Goal: Task Accomplishment & Management: Complete application form

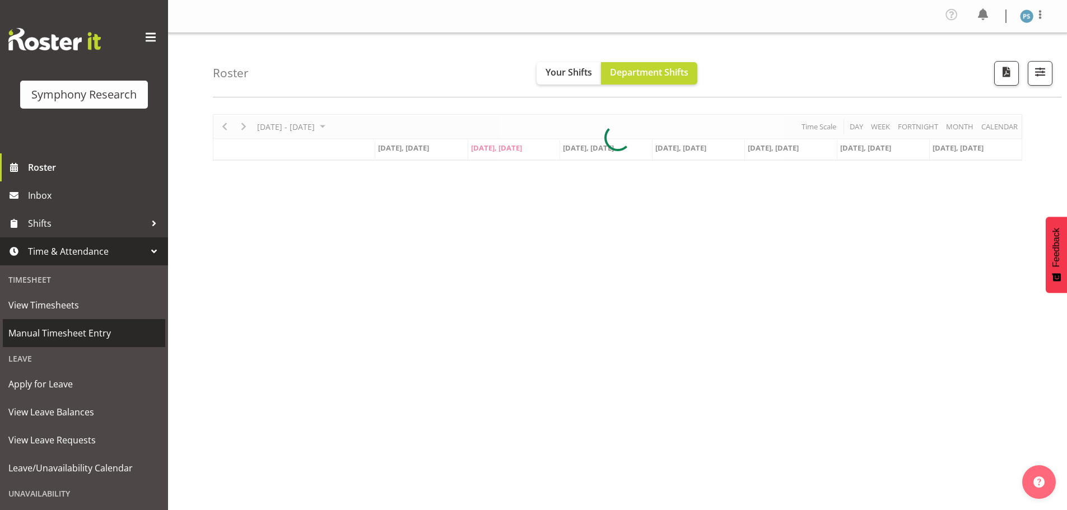
click at [66, 324] on link "Manual Timesheet Entry" at bounding box center [84, 333] width 162 height 28
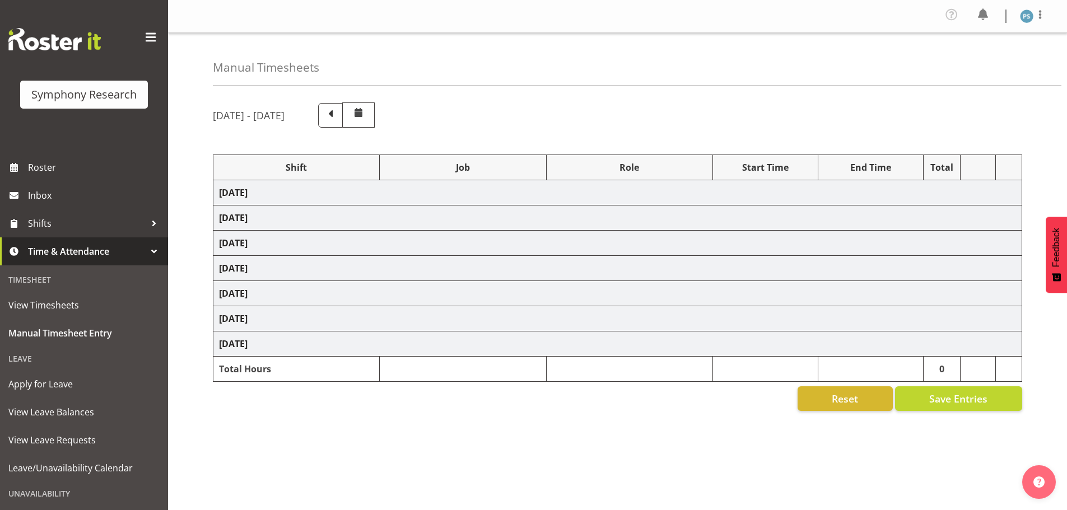
select select "4583"
select select "10527"
select select "4583"
select select "10499"
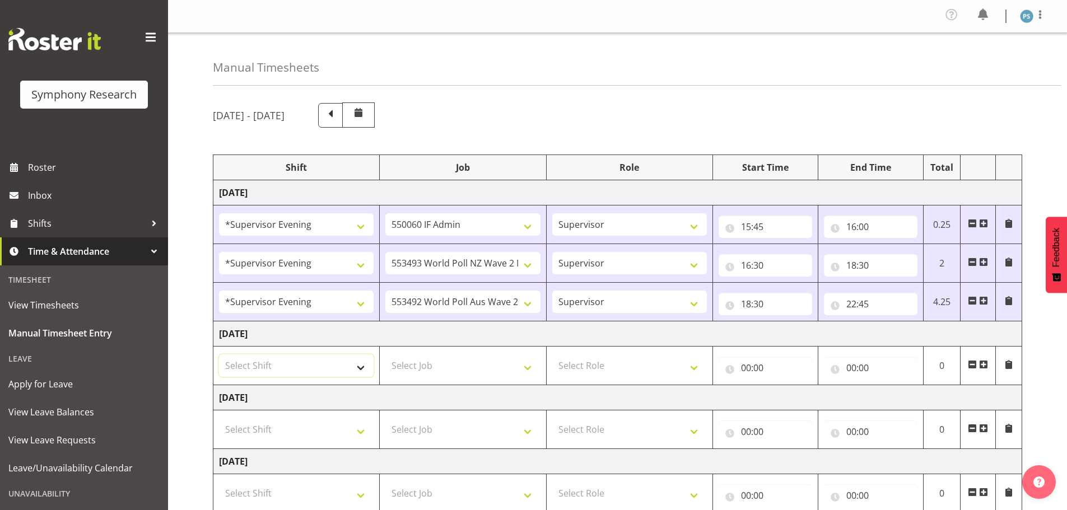
click at [360, 363] on select "Select Shift !!Weekend Residential (Roster IT Shift Label) *Business 9/10am ~ 4…" at bounding box center [296, 365] width 155 height 22
select select "4583"
click at [219, 354] on select "Select Shift !!Weekend Residential (Roster IT Shift Label) *Business 9/10am ~ 4…" at bounding box center [296, 365] width 155 height 22
click at [525, 370] on select "Select Job 550060 IF Admin 553492 World Poll Aus Wave 2 Main 2025 553493 World …" at bounding box center [462, 365] width 155 height 22
select select "715"
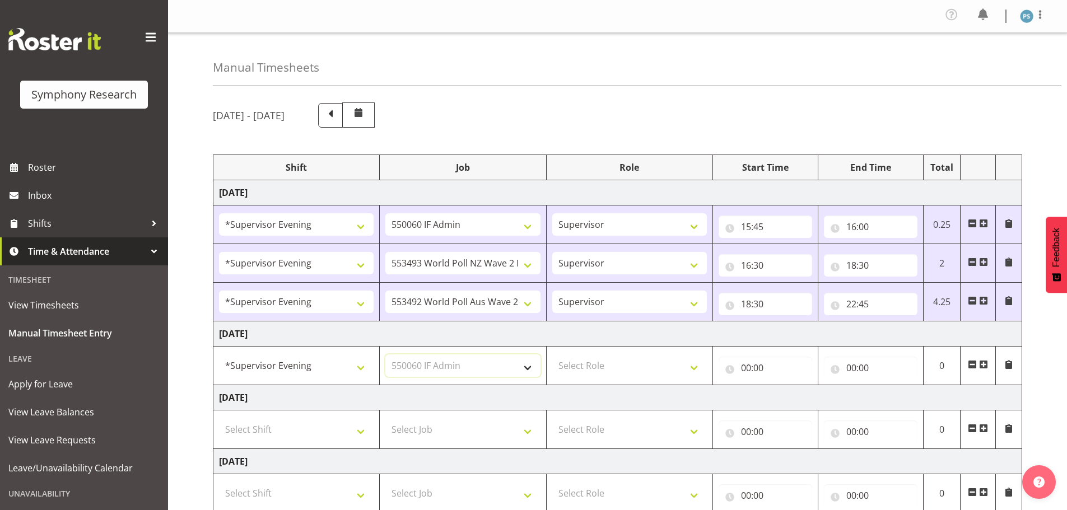
click at [385, 354] on select "Select Job 550060 IF Admin 553492 World Poll Aus Wave 2 Main 2025 553493 World …" at bounding box center [462, 365] width 155 height 22
click at [691, 368] on select "Select Role Supervisor Briefing Interviewing" at bounding box center [629, 365] width 155 height 22
select select "45"
click at [552, 354] on select "Select Role Supervisor Briefing Interviewing" at bounding box center [629, 365] width 155 height 22
click at [749, 365] on input "00:00" at bounding box center [765, 368] width 94 height 22
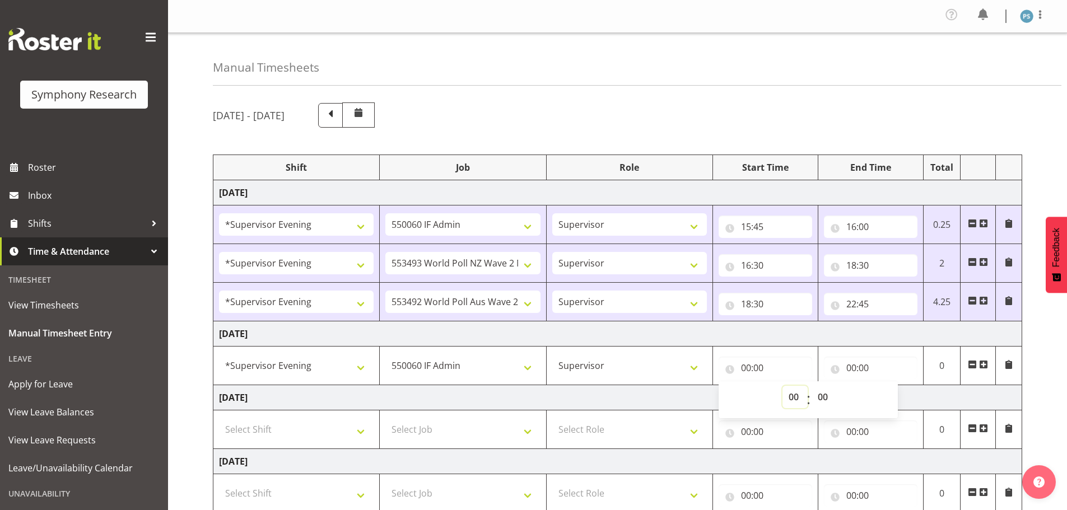
click at [791, 395] on select "00 01 02 03 04 05 06 07 08 09 10 11 12 13 14 15 16 17 18 19 20 21 22 23" at bounding box center [794, 397] width 25 height 22
select select "10"
click at [782, 386] on select "00 01 02 03 04 05 06 07 08 09 10 11 12 13 14 15 16 17 18 19 20 21 22 23" at bounding box center [794, 397] width 25 height 22
type input "10:00"
click at [855, 367] on input "00:00" at bounding box center [871, 368] width 94 height 22
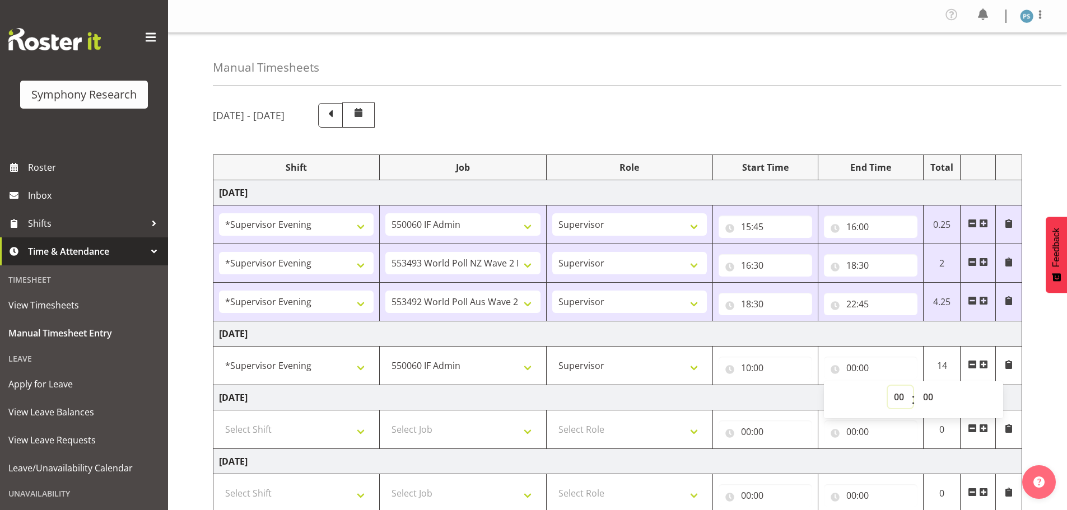
click at [890, 395] on select "00 01 02 03 04 05 06 07 08 09 10 11 12 13 14 15 16 17 18 19 20 21 22 23" at bounding box center [900, 397] width 25 height 22
select select "10"
click at [888, 386] on select "00 01 02 03 04 05 06 07 08 09 10 11 12 13 14 15 16 17 18 19 20 21 22 23" at bounding box center [900, 397] width 25 height 22
type input "10:00"
click at [925, 400] on select "00 01 02 03 04 05 06 07 08 09 10 11 12 13 14 15 16 17 18 19 20 21 22 23 24 25 2…" at bounding box center [929, 397] width 25 height 22
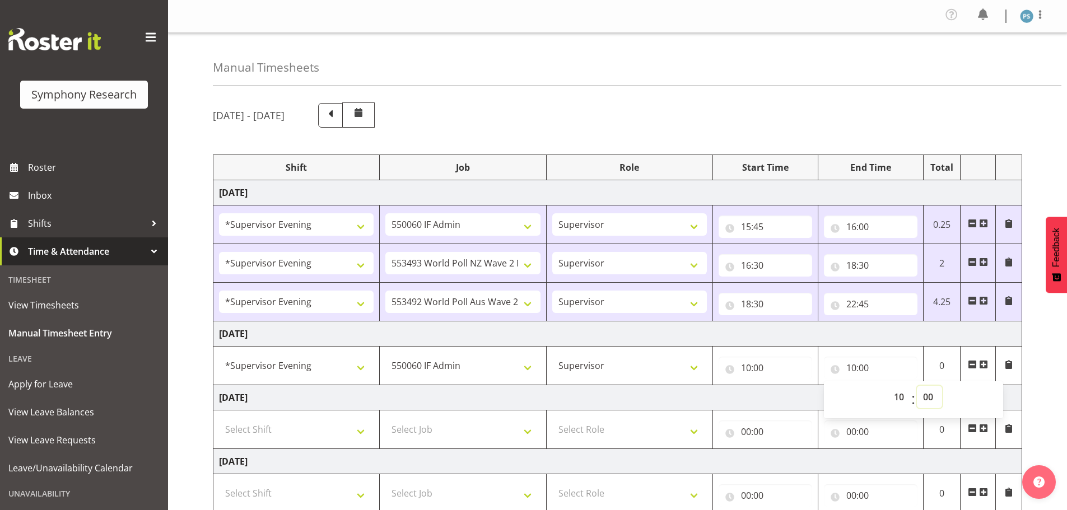
select select "15"
click at [917, 386] on select "00 01 02 03 04 05 06 07 08 09 10 11 12 13 14 15 16 17 18 19 20 21 22 23 24 25 2…" at bounding box center [929, 397] width 25 height 22
type input "10:15"
click at [982, 362] on span at bounding box center [983, 364] width 9 height 9
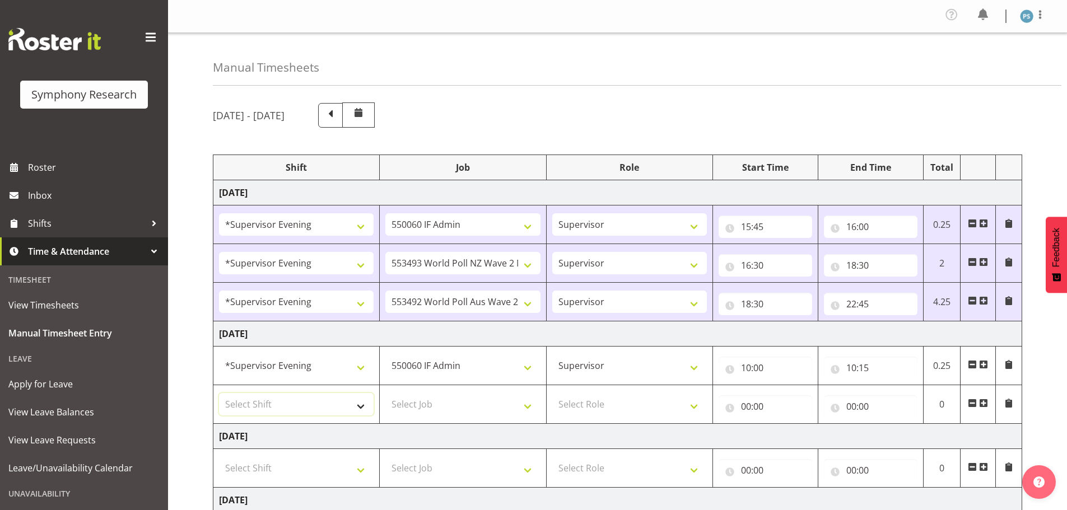
click at [358, 409] on select "Select Shift !!Weekend Residential (Roster IT Shift Label) *Business 9/10am ~ 4…" at bounding box center [296, 404] width 155 height 22
select select "4583"
click at [219, 393] on select "Select Shift !!Weekend Residential (Roster IT Shift Label) *Business 9/10am ~ 4…" at bounding box center [296, 404] width 155 height 22
click at [530, 405] on select "Select Job 550060 IF Admin 553492 World Poll Aus Wave 2 Main 2025 553493 World …" at bounding box center [462, 404] width 155 height 22
select select "10527"
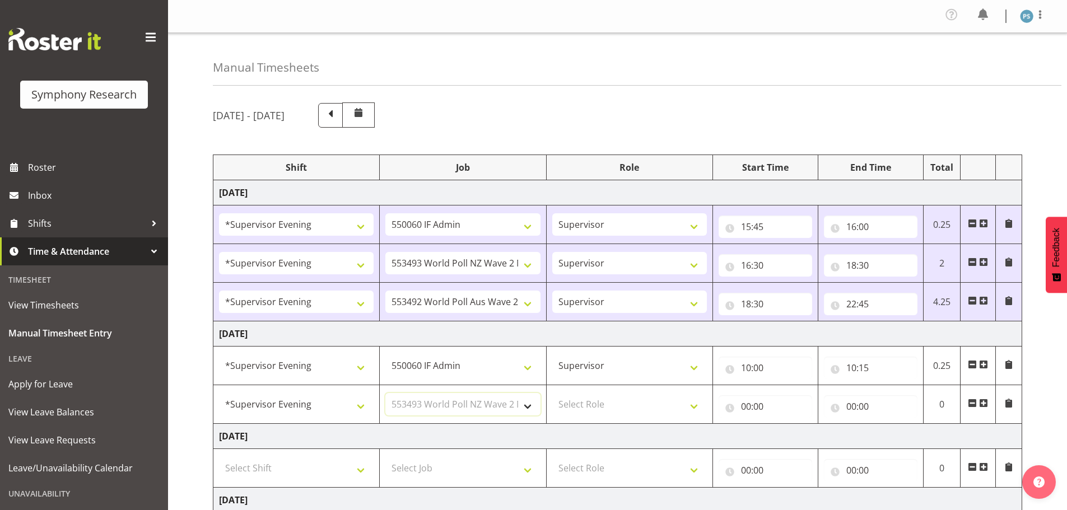
click at [385, 393] on select "Select Job 550060 IF Admin 553492 World Poll Aus Wave 2 Main 2025 553493 World …" at bounding box center [462, 404] width 155 height 22
click at [690, 405] on select "Select Role Supervisor Briefing Interviewing" at bounding box center [629, 404] width 155 height 22
select select "45"
click at [552, 393] on select "Select Role Supervisor Briefing Interviewing" at bounding box center [629, 404] width 155 height 22
click at [748, 409] on input "00:00" at bounding box center [765, 406] width 94 height 22
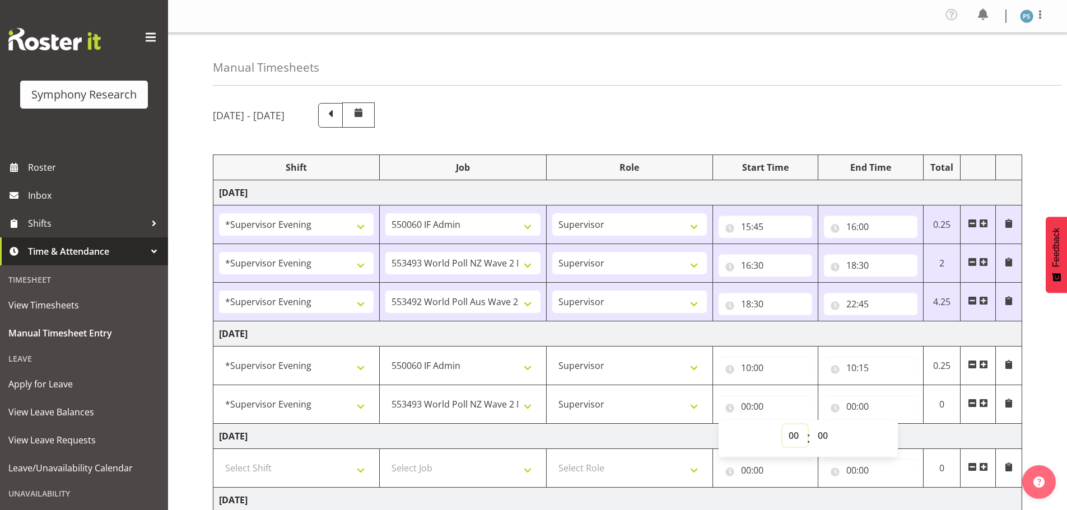
click at [796, 435] on select "00 01 02 03 04 05 06 07 08 09 10 11 12 13 14 15 16 17 18 19 20 21 22 23" at bounding box center [794, 435] width 25 height 22
select select "16"
click at [782, 424] on select "00 01 02 03 04 05 06 07 08 09 10 11 12 13 14 15 16 17 18 19 20 21 22 23" at bounding box center [794, 435] width 25 height 22
type input "16:00"
click at [827, 436] on select "00 01 02 03 04 05 06 07 08 09 10 11 12 13 14 15 16 17 18 19 20 21 22 23 24 25 2…" at bounding box center [823, 435] width 25 height 22
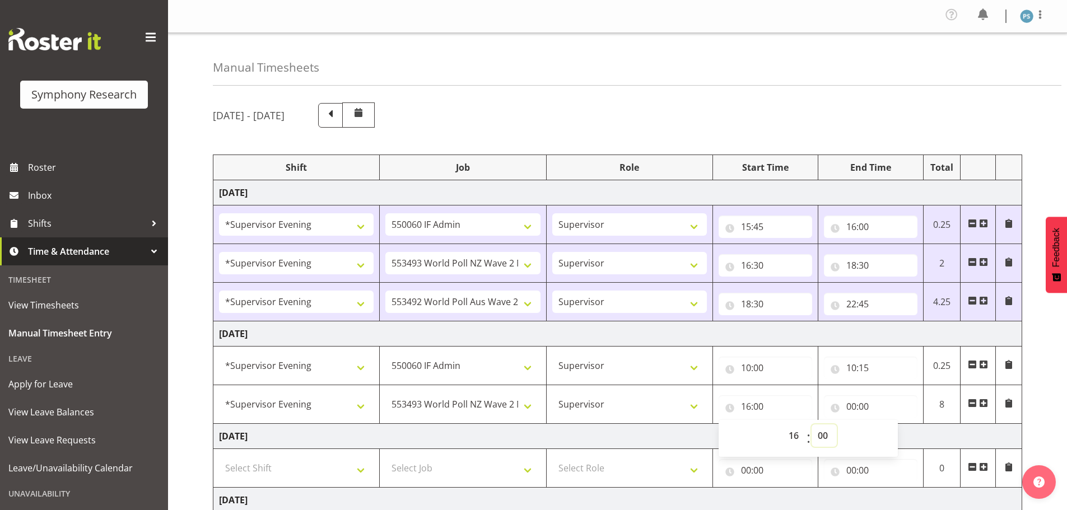
select select "30"
click at [811, 424] on select "00 01 02 03 04 05 06 07 08 09 10 11 12 13 14 15 16 17 18 19 20 21 22 23 24 25 2…" at bounding box center [823, 435] width 25 height 22
type input "16:30"
click at [850, 404] on input "00:00" at bounding box center [871, 406] width 94 height 22
click at [898, 435] on select "00 01 02 03 04 05 06 07 08 09 10 11 12 13 14 15 16 17 18 19 20 21 22 23" at bounding box center [900, 435] width 25 height 22
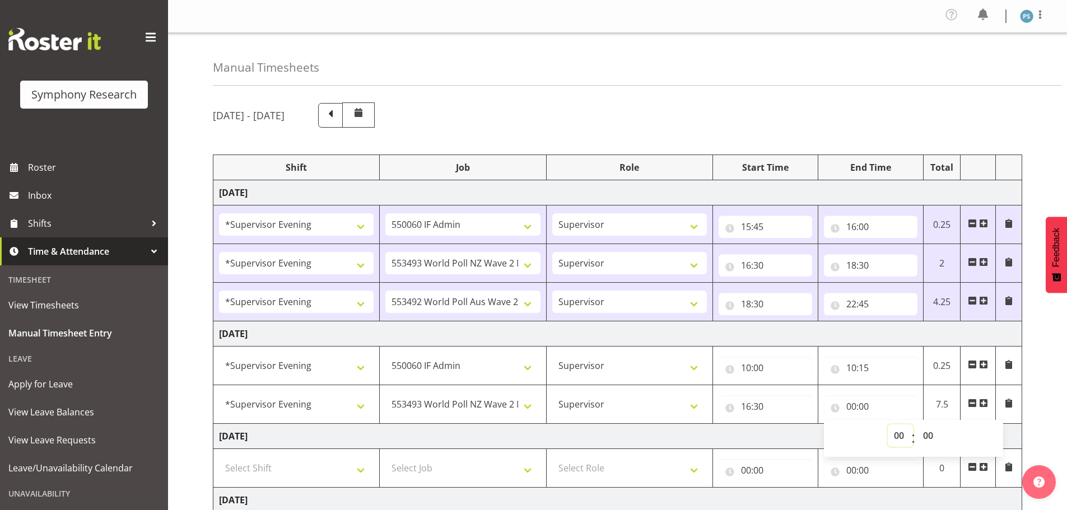
select select "18"
click at [888, 424] on select "00 01 02 03 04 05 06 07 08 09 10 11 12 13 14 15 16 17 18 19 20 21 22 23" at bounding box center [900, 435] width 25 height 22
type input "18:00"
click at [930, 437] on select "00 01 02 03 04 05 06 07 08 09 10 11 12 13 14 15 16 17 18 19 20 21 22 23 24 25 2…" at bounding box center [929, 435] width 25 height 22
select select "30"
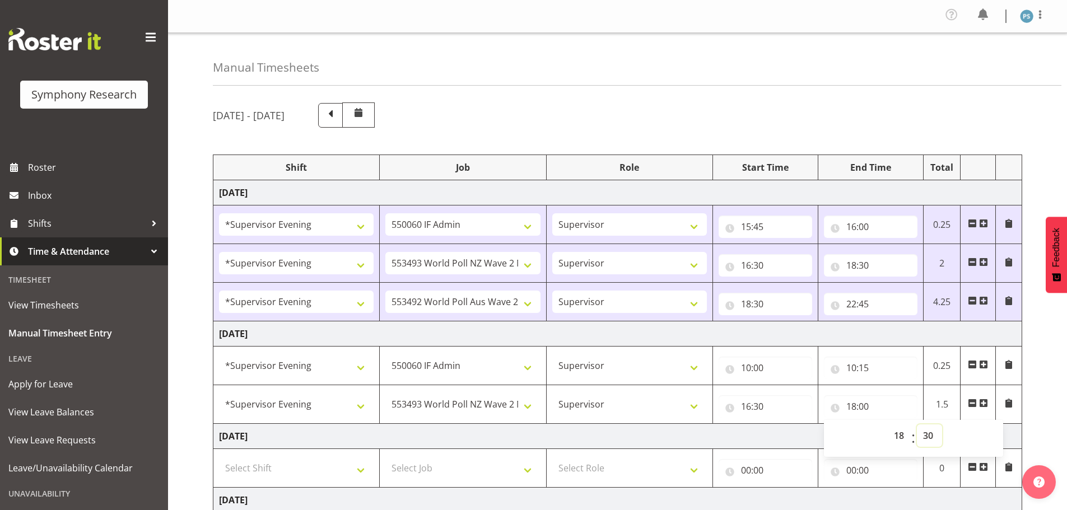
click at [917, 424] on select "00 01 02 03 04 05 06 07 08 09 10 11 12 13 14 15 16 17 18 19 20 21 22 23 24 25 2…" at bounding box center [929, 435] width 25 height 22
type input "18:30"
click at [985, 401] on span at bounding box center [983, 403] width 9 height 9
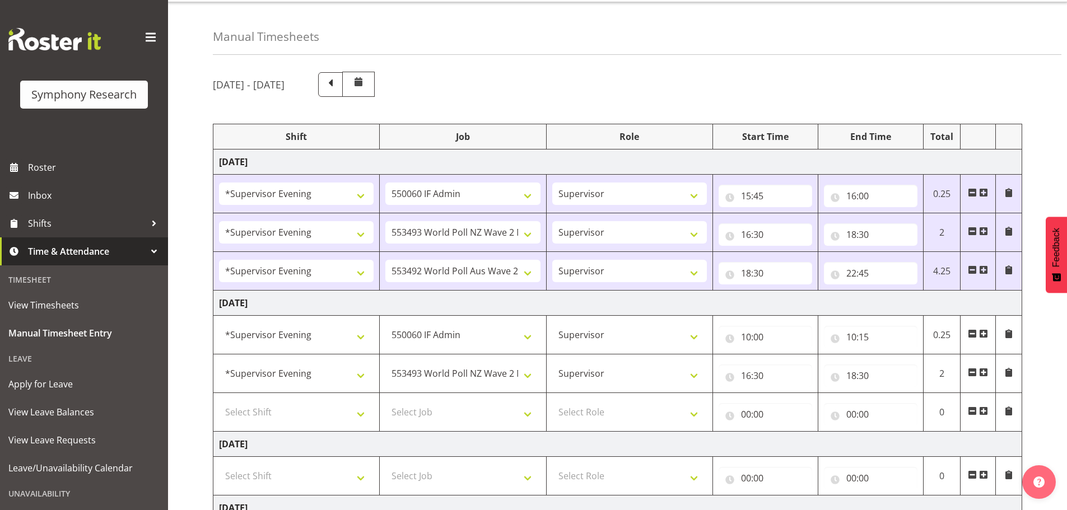
scroll to position [56, 0]
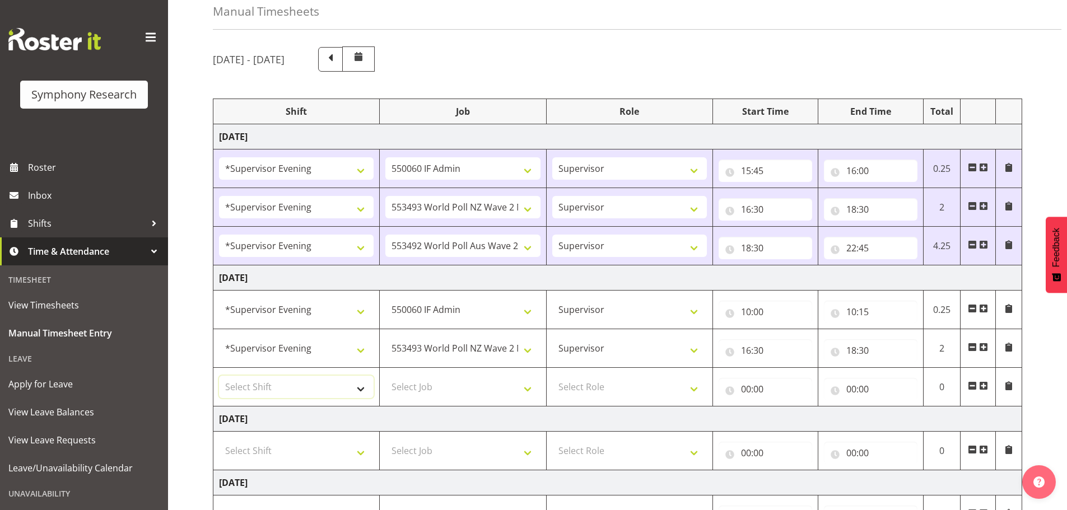
click at [361, 390] on select "Select Shift !!Weekend Residential (Roster IT Shift Label) *Business 9/10am ~ 4…" at bounding box center [296, 387] width 155 height 22
select select "4583"
click at [219, 376] on select "Select Shift !!Weekend Residential (Roster IT Shift Label) *Business 9/10am ~ 4…" at bounding box center [296, 387] width 155 height 22
click at [531, 394] on select "Select Job 550060 IF Admin 553492 World Poll Aus Wave 2 Main 2025 553493 World …" at bounding box center [462, 387] width 155 height 22
select select "10499"
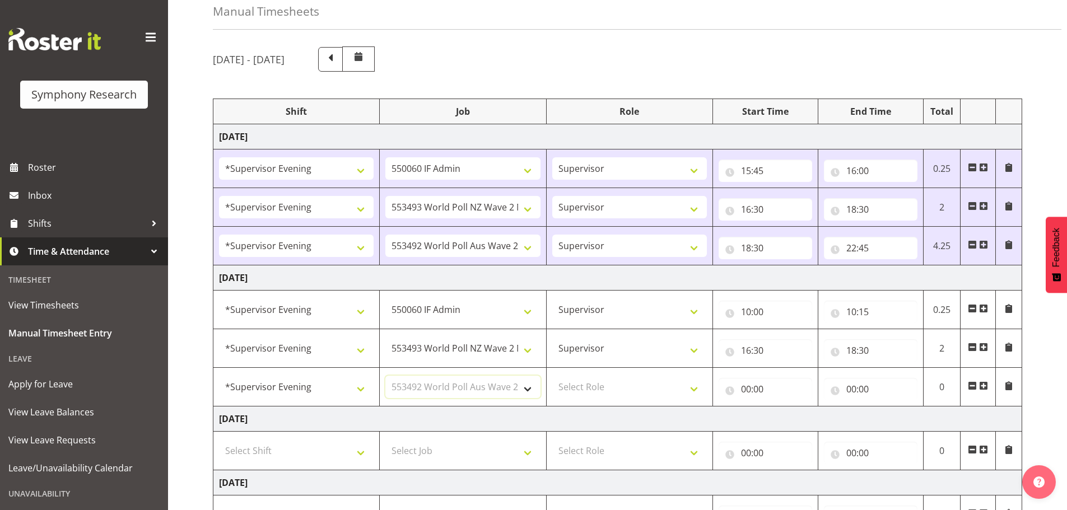
click at [385, 376] on select "Select Job 550060 IF Admin 553492 World Poll Aus Wave 2 Main 2025 553493 World …" at bounding box center [462, 387] width 155 height 22
click at [694, 390] on select "Select Role Supervisor Briefing Interviewing" at bounding box center [629, 387] width 155 height 22
select select "45"
click at [552, 376] on select "Select Role Supervisor Briefing Interviewing" at bounding box center [629, 387] width 155 height 22
click at [749, 390] on input "00:00" at bounding box center [765, 389] width 94 height 22
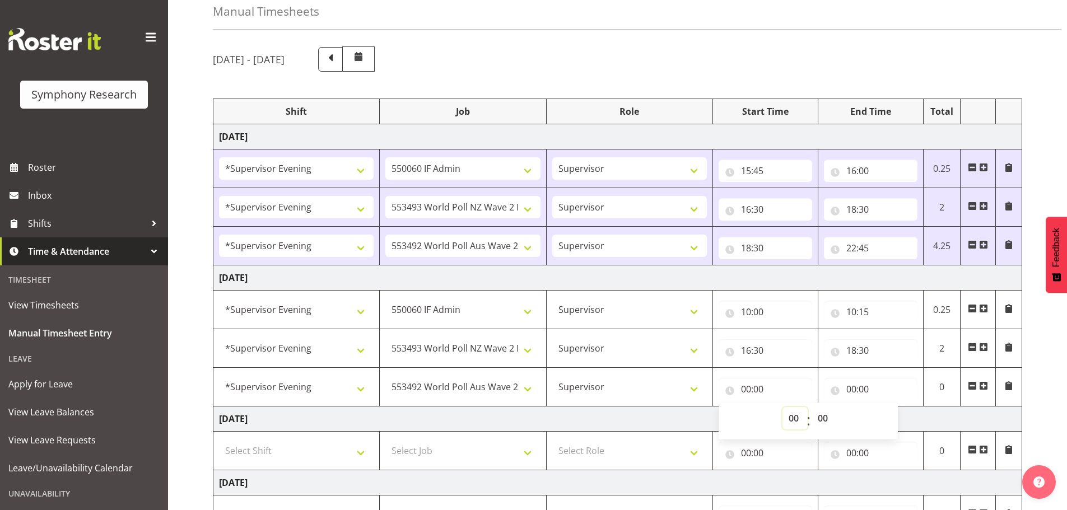
click at [787, 418] on select "00 01 02 03 04 05 06 07 08 09 10 11 12 13 14 15 16 17 18 19 20 21 22 23" at bounding box center [794, 418] width 25 height 22
select select "18"
click at [782, 407] on select "00 01 02 03 04 05 06 07 08 09 10 11 12 13 14 15 16 17 18 19 20 21 22 23" at bounding box center [794, 418] width 25 height 22
type input "18:00"
click at [827, 418] on select "00 01 02 03 04 05 06 07 08 09 10 11 12 13 14 15 16 17 18 19 20 21 22 23 24 25 2…" at bounding box center [823, 418] width 25 height 22
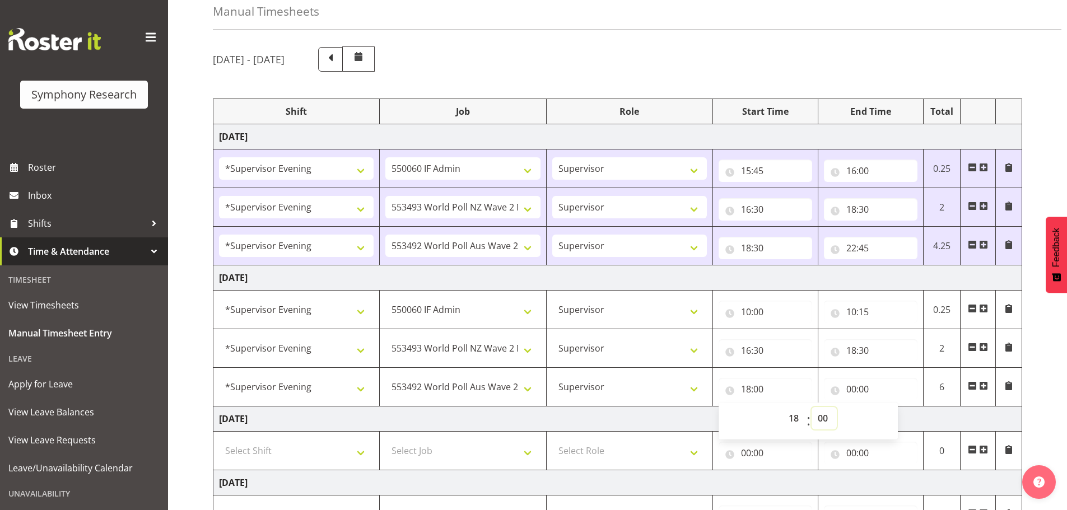
select select "30"
click at [811, 407] on select "00 01 02 03 04 05 06 07 08 09 10 11 12 13 14 15 16 17 18 19 20 21 22 23 24 25 2…" at bounding box center [823, 418] width 25 height 22
type input "18:30"
click at [850, 393] on input "00:00" at bounding box center [871, 389] width 94 height 22
click at [899, 417] on select "00 01 02 03 04 05 06 07 08 09 10 11 12 13 14 15 16 17 18 19 20 21 22 23" at bounding box center [900, 418] width 25 height 22
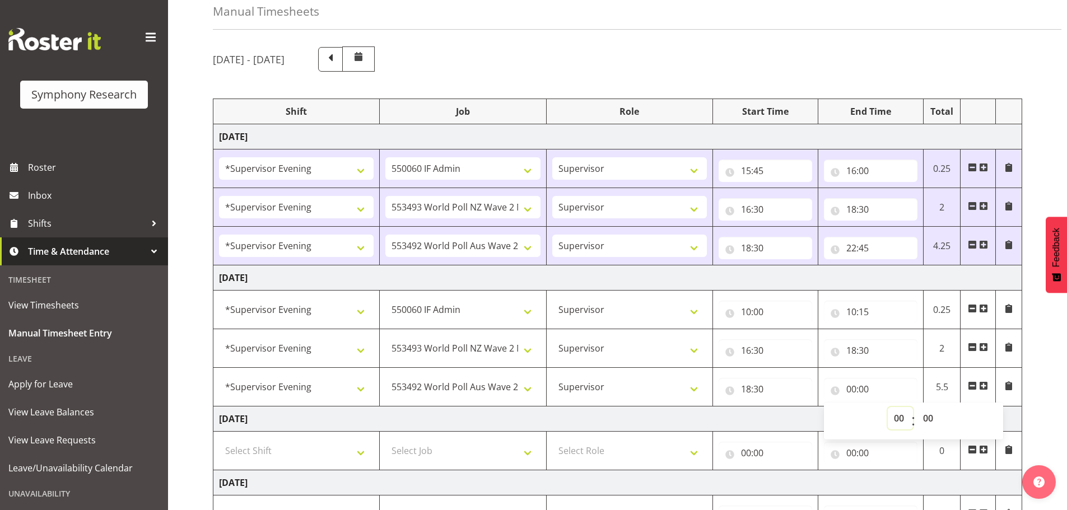
select select "23"
click at [888, 407] on select "00 01 02 03 04 05 06 07 08 09 10 11 12 13 14 15 16 17 18 19 20 21 22 23" at bounding box center [900, 418] width 25 height 22
type input "23:00"
click at [926, 415] on select "00 01 02 03 04 05 06 07 08 09 10 11 12 13 14 15 16 17 18 19 20 21 22 23 24 25 2…" at bounding box center [929, 418] width 25 height 22
select select "30"
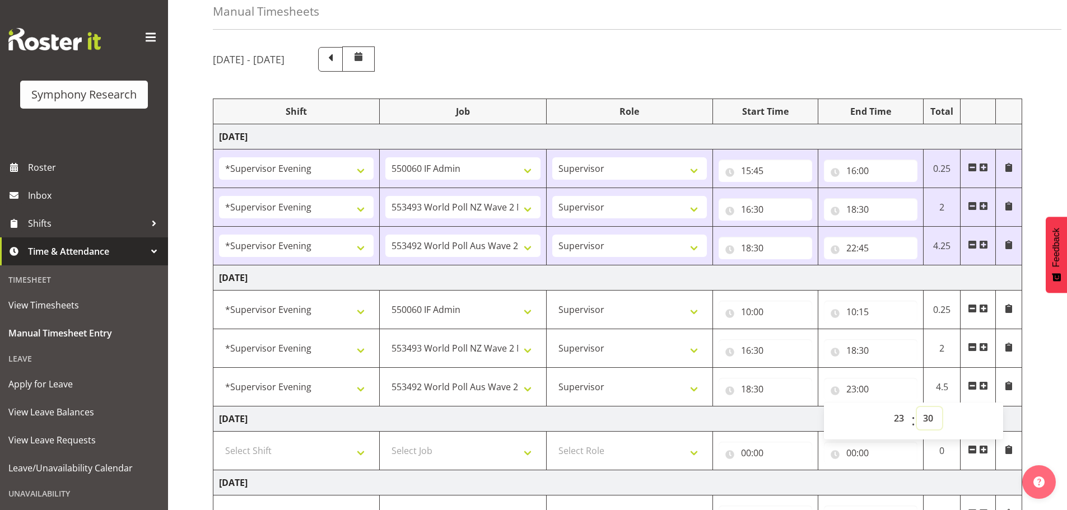
click at [917, 407] on select "00 01 02 03 04 05 06 07 08 09 10 11 12 13 14 15 16 17 18 19 20 21 22 23 24 25 2…" at bounding box center [929, 418] width 25 height 22
type input "23:30"
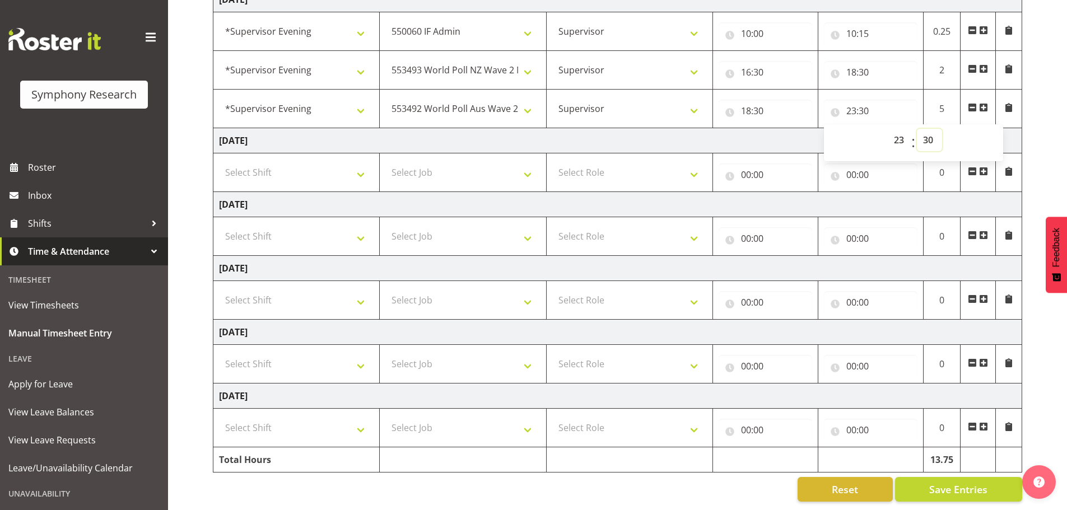
scroll to position [336, 0]
click at [959, 491] on span "Save Entries" at bounding box center [958, 489] width 58 height 15
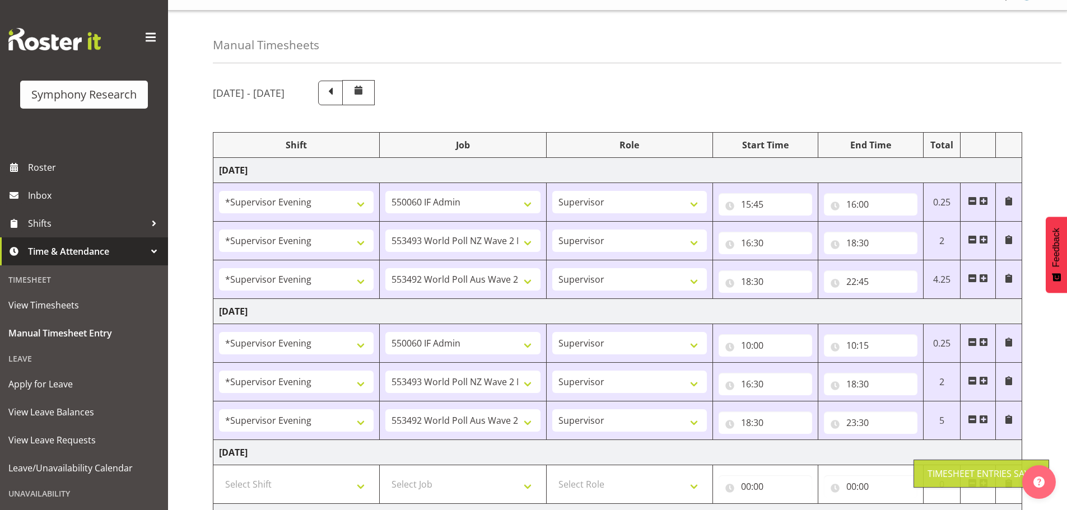
scroll to position [0, 0]
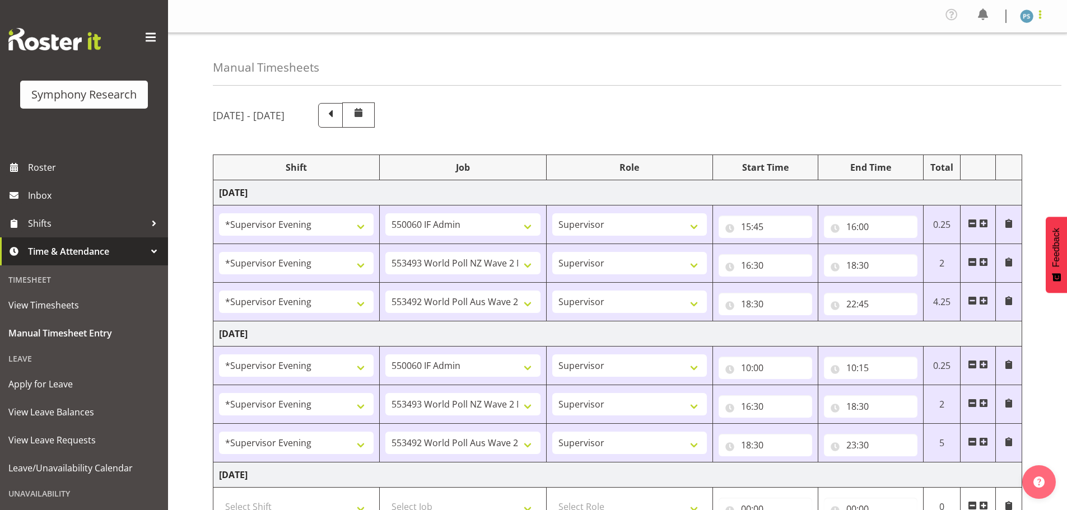
click at [1039, 17] on span at bounding box center [1039, 14] width 13 height 13
click at [1005, 58] on link "Log Out" at bounding box center [993, 62] width 108 height 20
